Goal: Information Seeking & Learning: Compare options

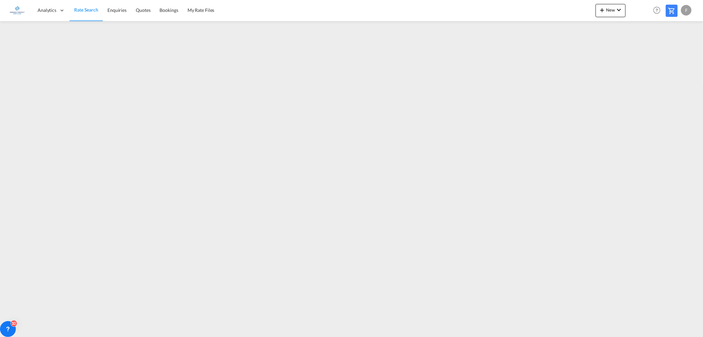
click at [89, 8] on span "Rate Search" at bounding box center [86, 10] width 24 height 6
